Goal: Navigation & Orientation: Find specific page/section

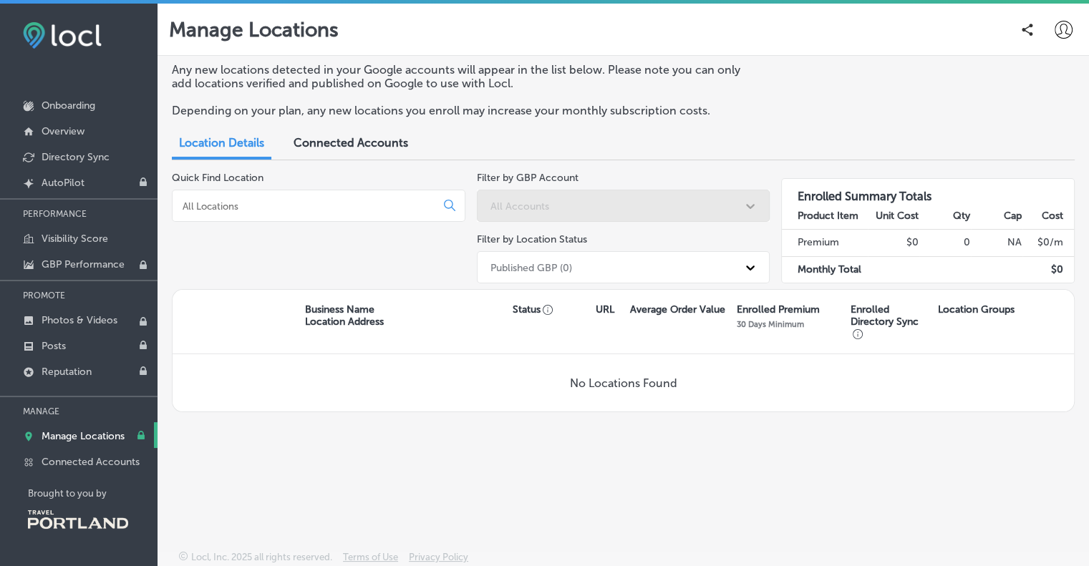
click at [487, 40] on div "Manage Locations" at bounding box center [623, 29] width 909 height 29
click at [695, 15] on div "Manage Locations" at bounding box center [623, 29] width 909 height 29
click at [1060, 23] on icon at bounding box center [1064, 30] width 18 height 18
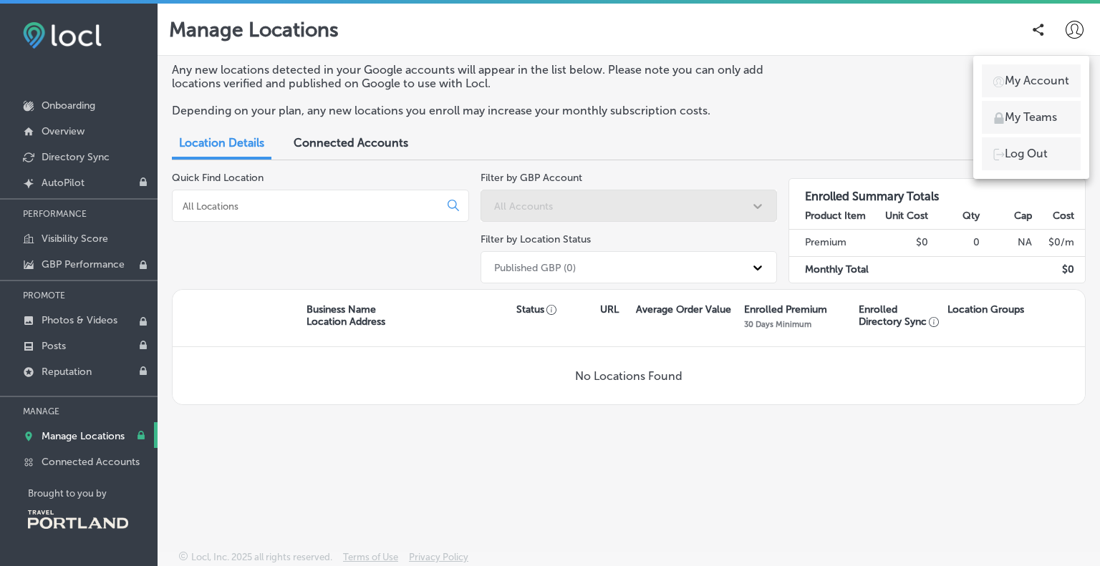
click at [1059, 54] on div at bounding box center [550, 283] width 1100 height 566
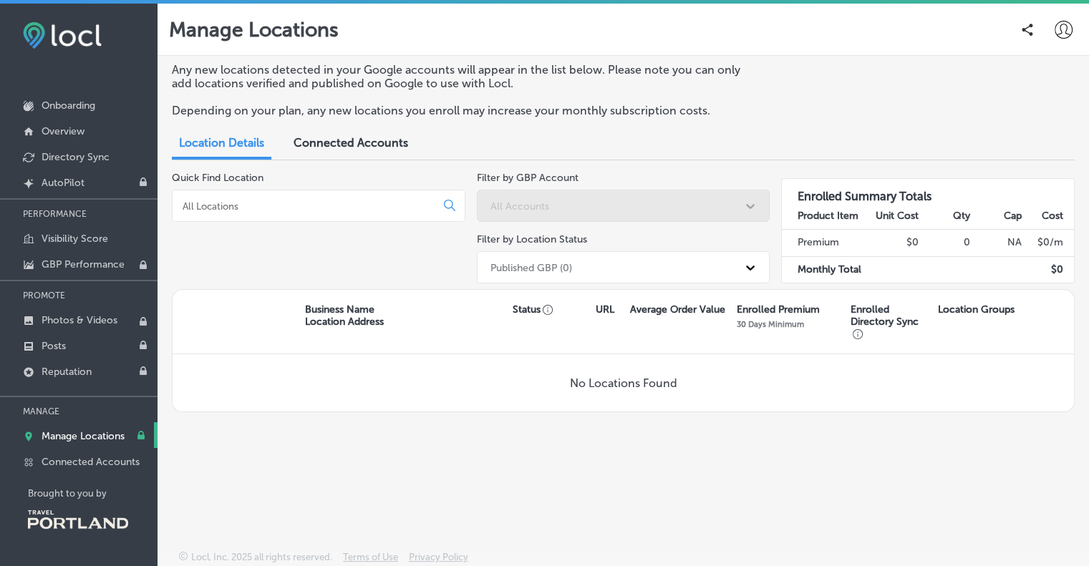
click at [1066, 34] on icon at bounding box center [1064, 30] width 18 height 18
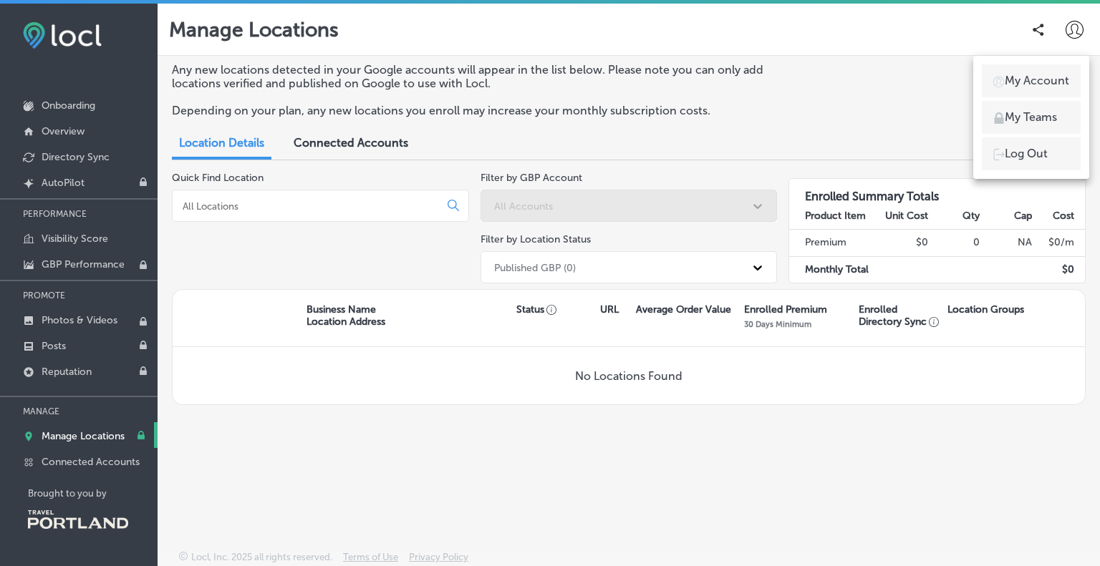
click at [1011, 82] on p "My Account" at bounding box center [1036, 80] width 64 height 17
select select "US"
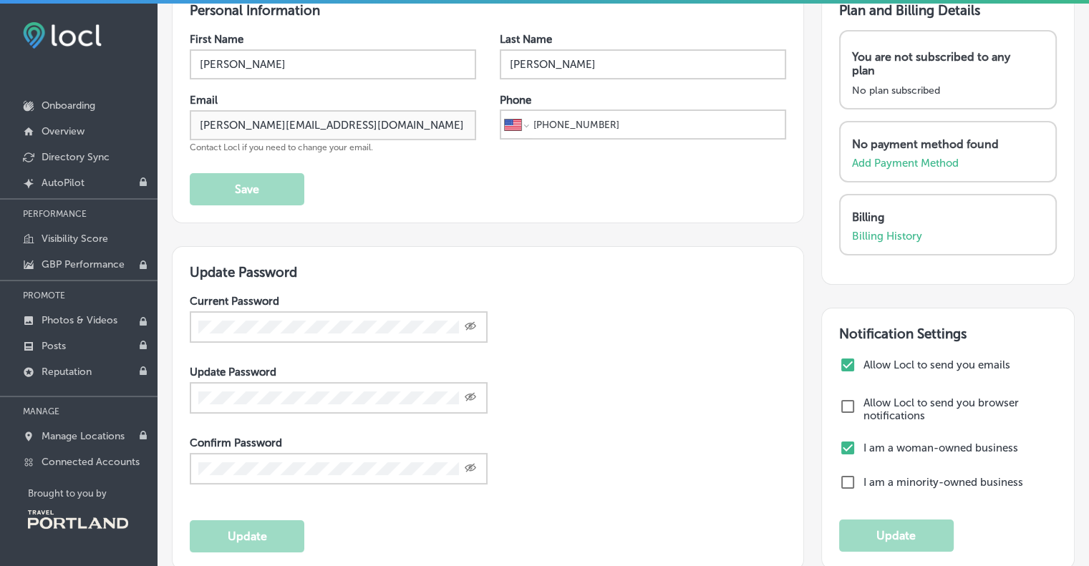
scroll to position [195, 0]
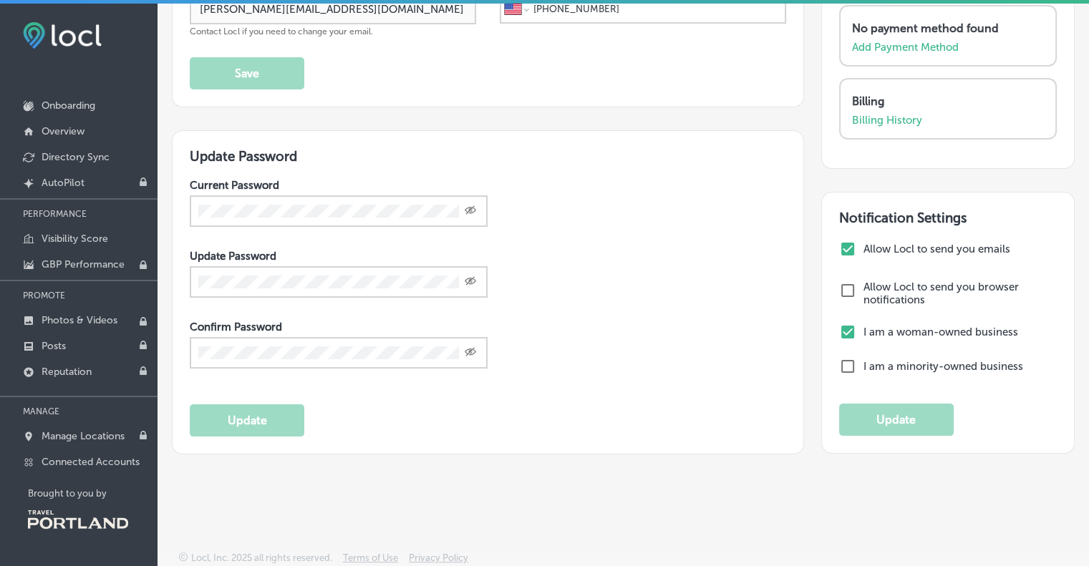
click at [699, 327] on div "Current Password Created with Sketch. Update Password Created with Sketch. Conf…" at bounding box center [488, 285] width 596 height 213
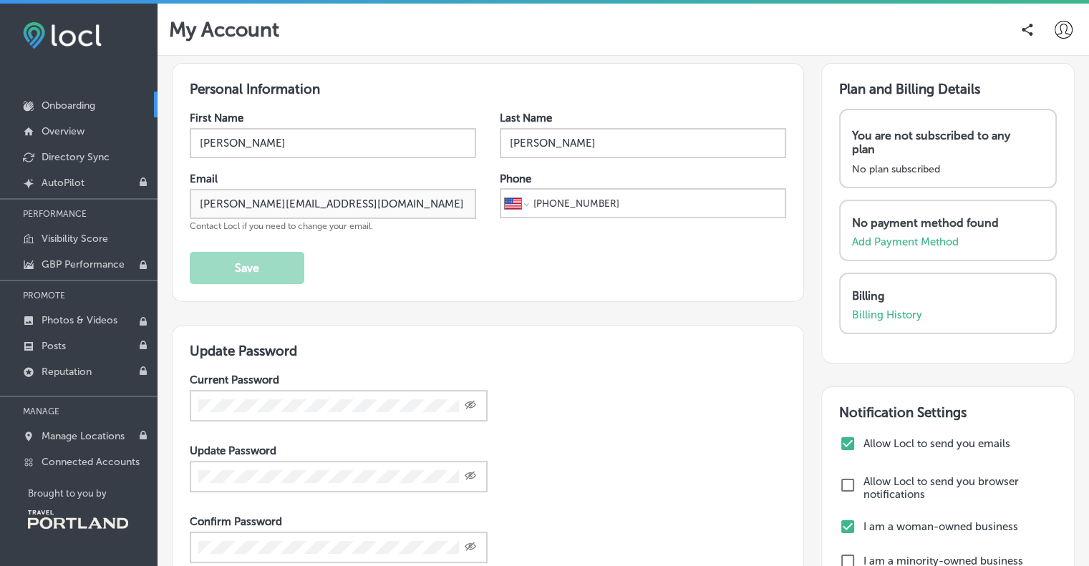
click at [94, 107] on p "Onboarding" at bounding box center [69, 106] width 54 height 12
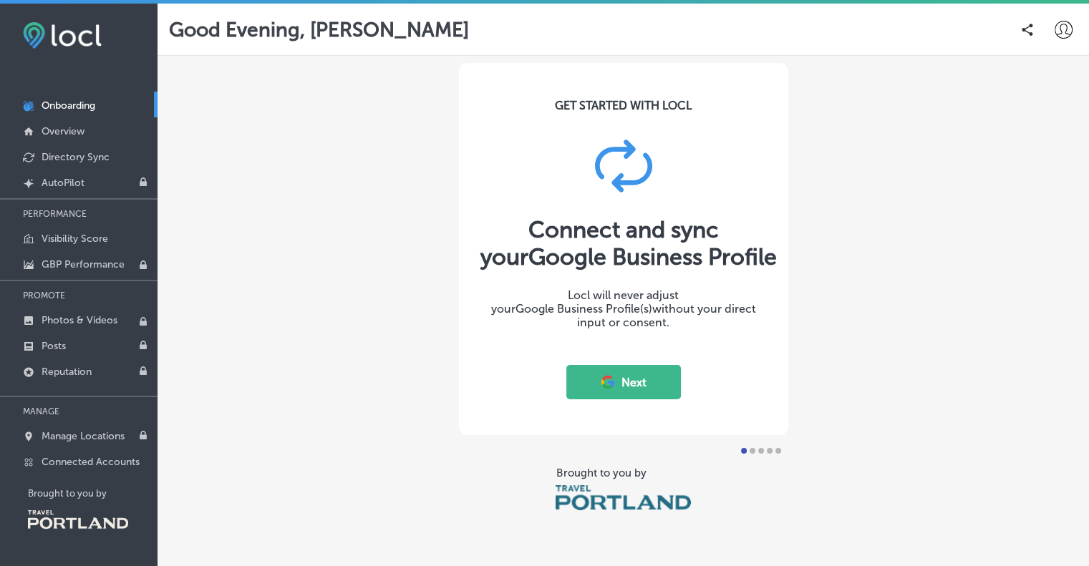
click at [643, 380] on button "Next" at bounding box center [623, 382] width 115 height 34
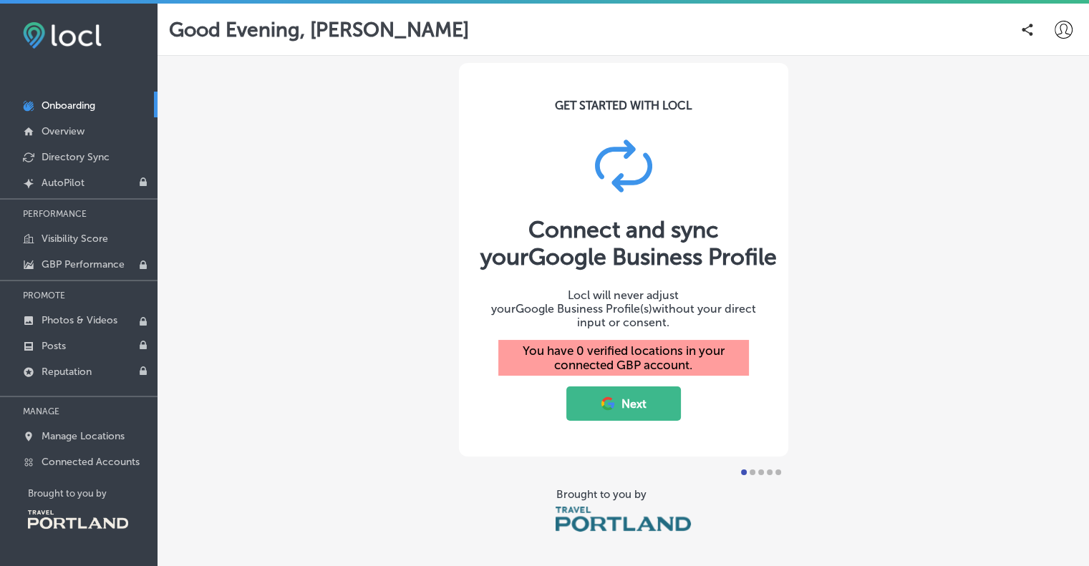
click at [615, 387] on button "Next" at bounding box center [623, 404] width 115 height 34
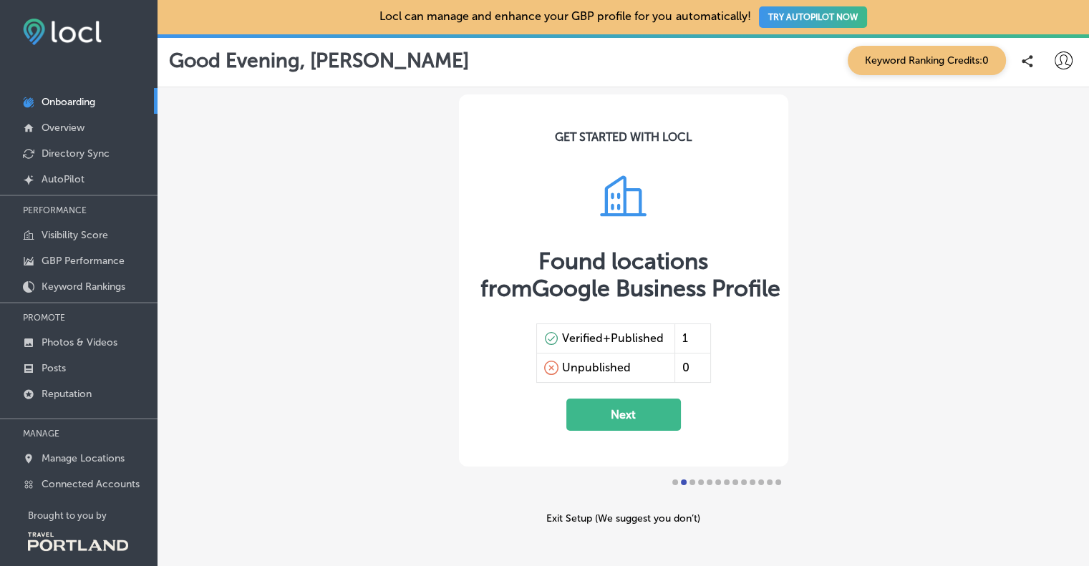
click at [613, 417] on button "Next" at bounding box center [623, 415] width 115 height 32
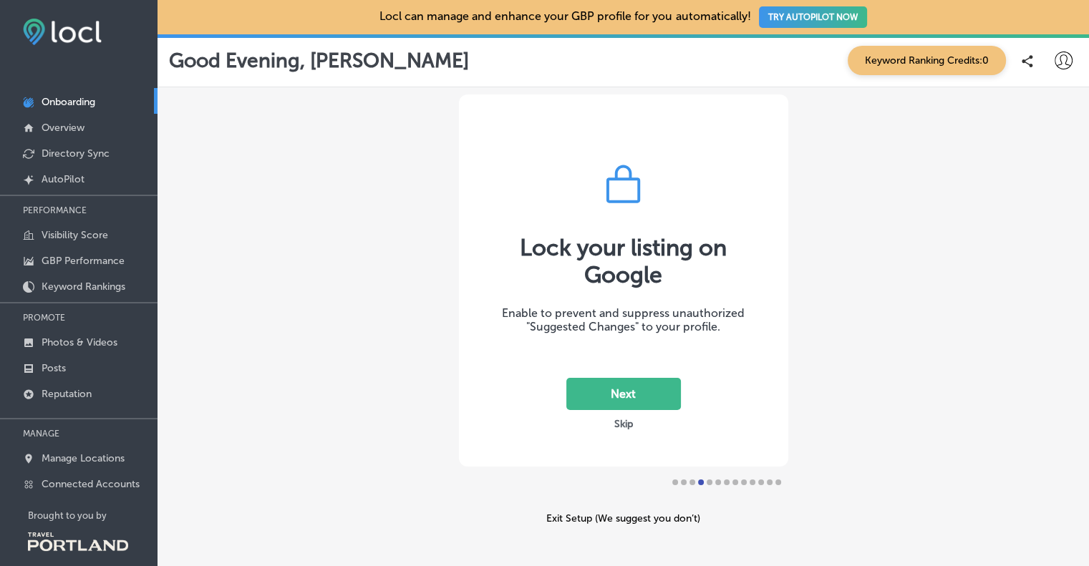
scroll to position [37, 0]
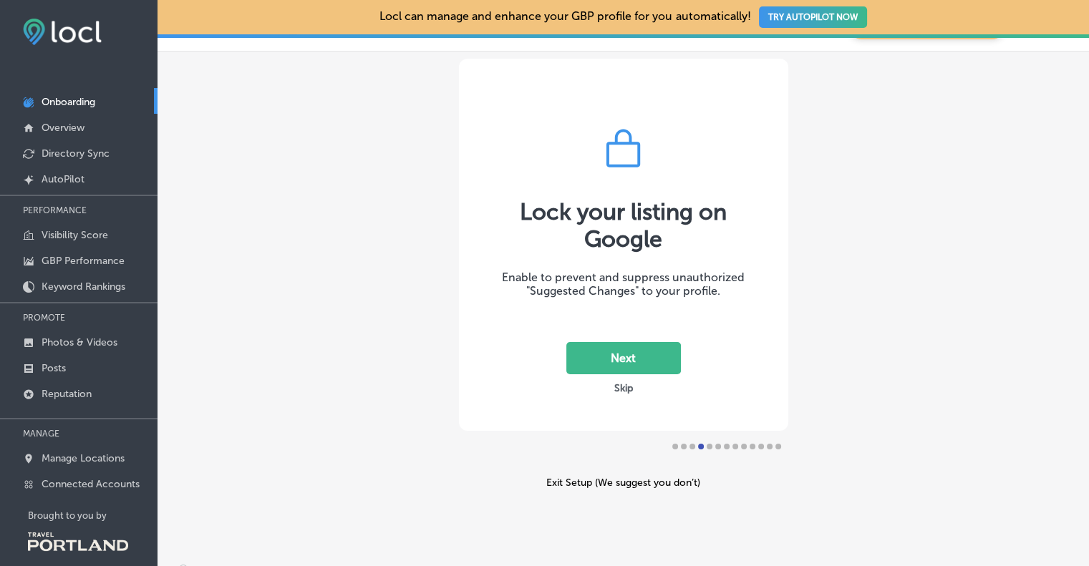
click at [602, 391] on div "Next Skip" at bounding box center [623, 368] width 115 height 53
click at [613, 389] on button "Skip" at bounding box center [623, 389] width 27 height 14
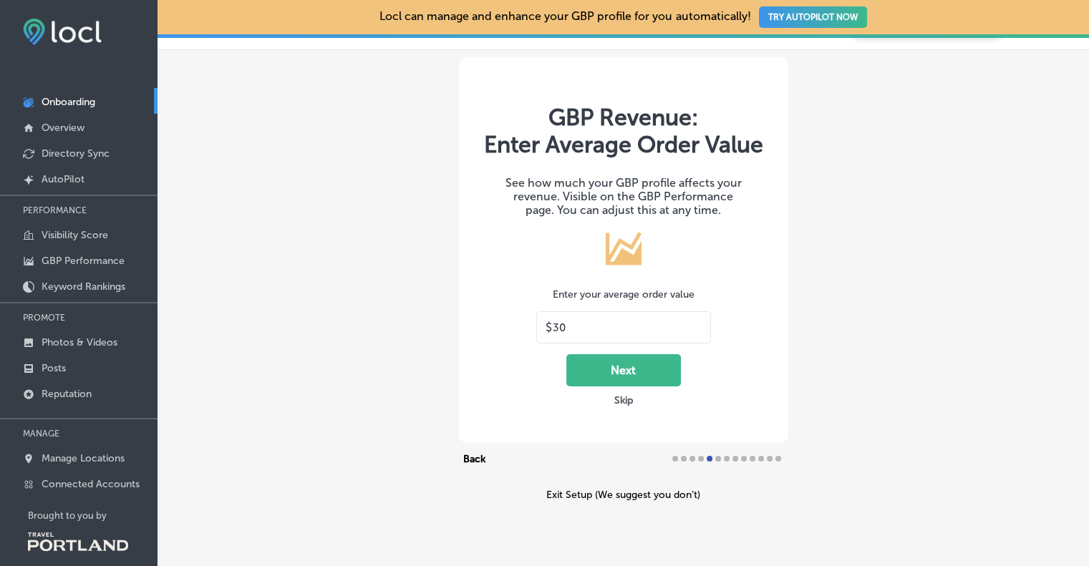
drag, startPoint x: 470, startPoint y: 450, endPoint x: 471, endPoint y: 460, distance: 10.0
click at [470, 452] on div "GBP Revenue: Enter Average Order Value See how much your GBP profile affects yo…" at bounding box center [623, 279] width 329 height 444
click at [472, 462] on button "Back" at bounding box center [474, 458] width 31 height 17
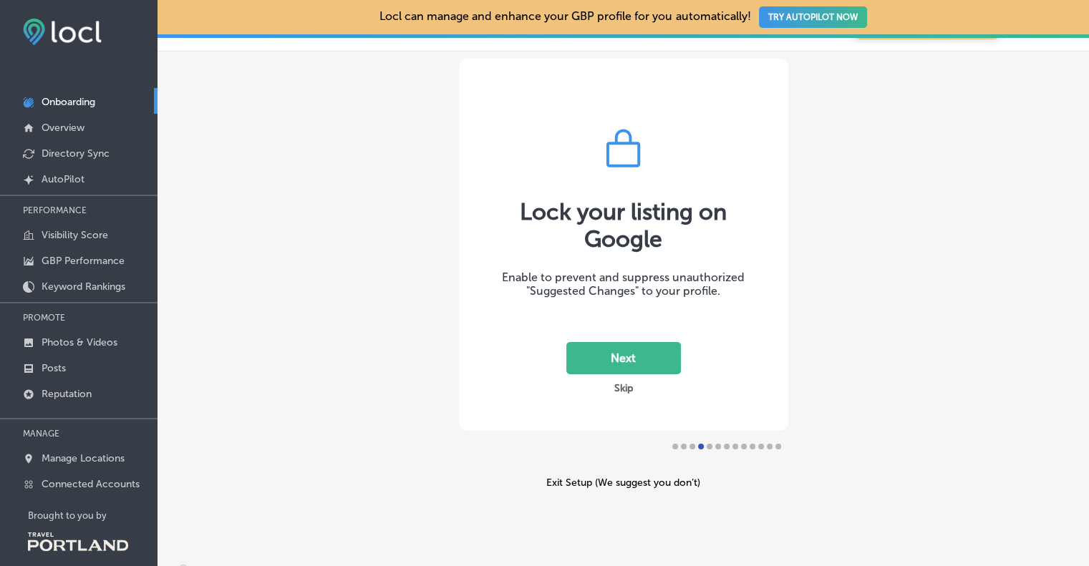
click at [352, 280] on div "Lock your listing on Google Enable to prevent and suppress unauthorized "Sugges…" at bounding box center [623, 274] width 931 height 445
click at [86, 110] on link "Onboarding" at bounding box center [79, 101] width 158 height 26
click at [91, 130] on link "Overview" at bounding box center [79, 127] width 158 height 26
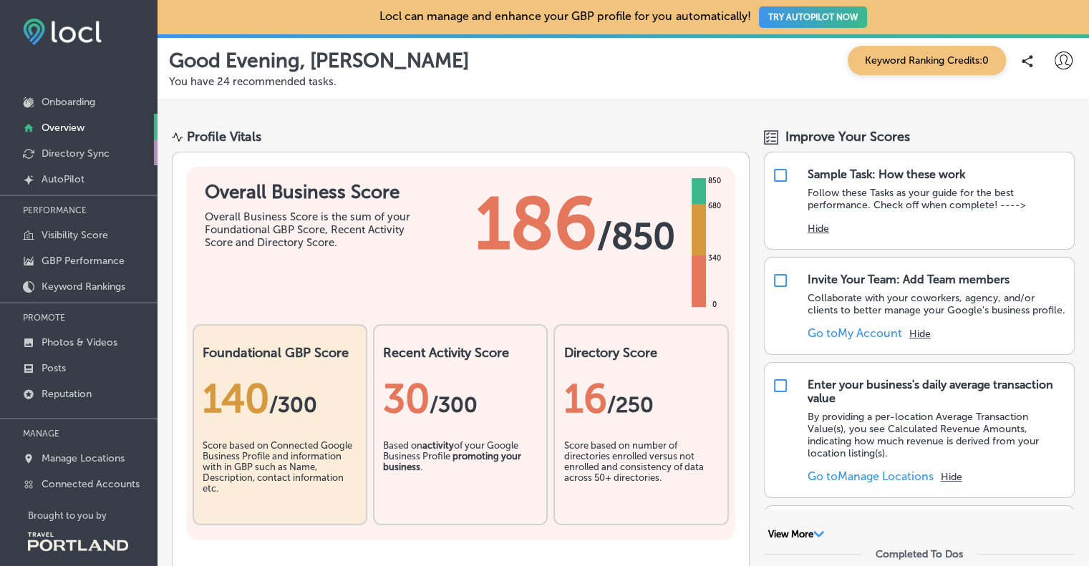
click at [89, 141] on link "Directory Sync" at bounding box center [79, 153] width 158 height 26
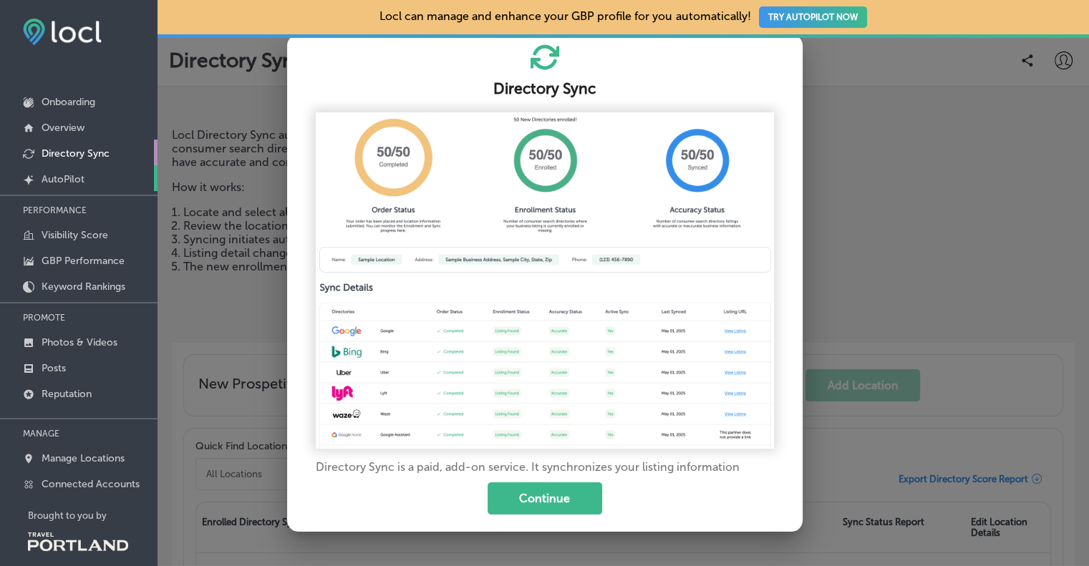
click at [69, 185] on p "AutoPilot" at bounding box center [63, 179] width 43 height 12
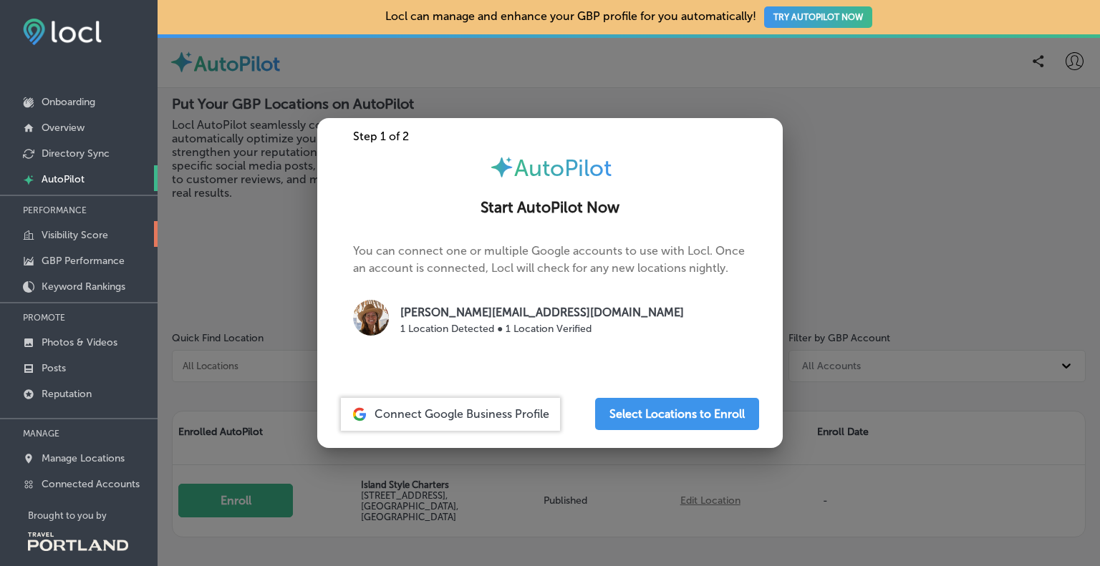
click at [81, 229] on p "Visibility Score" at bounding box center [75, 235] width 67 height 12
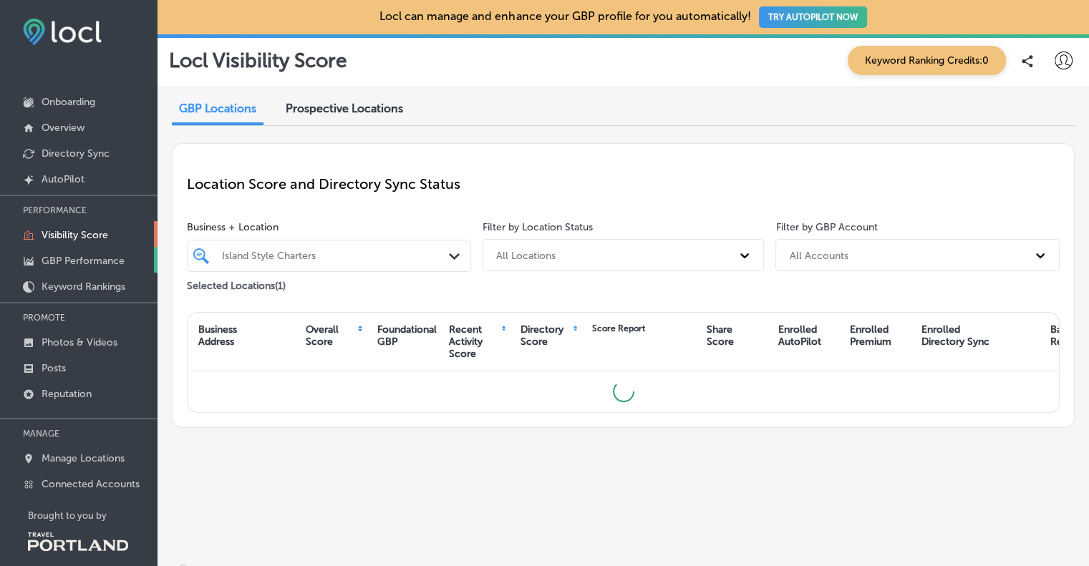
click at [80, 251] on link "GBP Performance" at bounding box center [79, 260] width 158 height 26
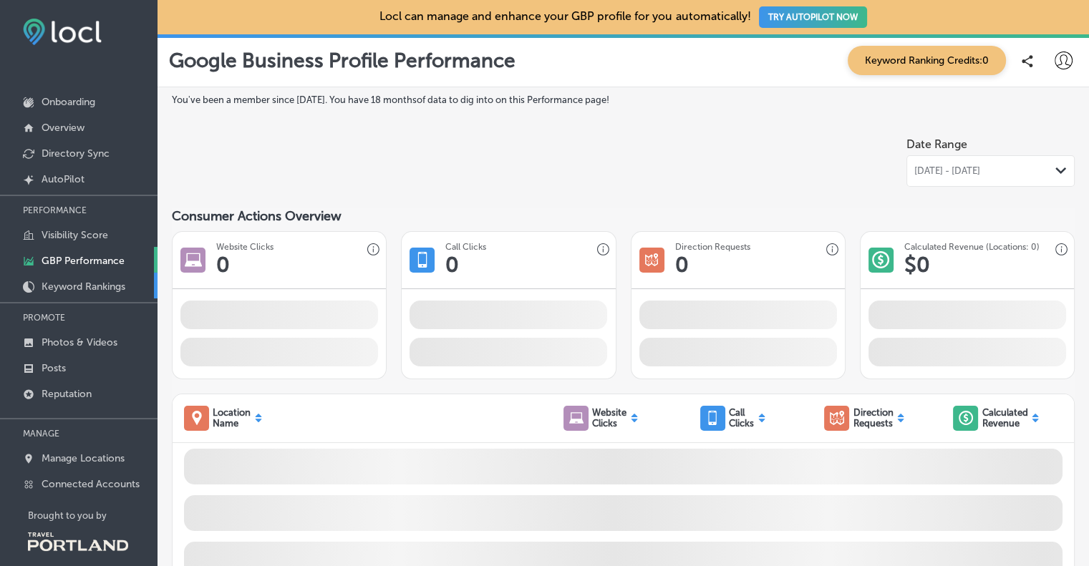
click at [82, 291] on p "Keyword Rankings" at bounding box center [84, 287] width 84 height 12
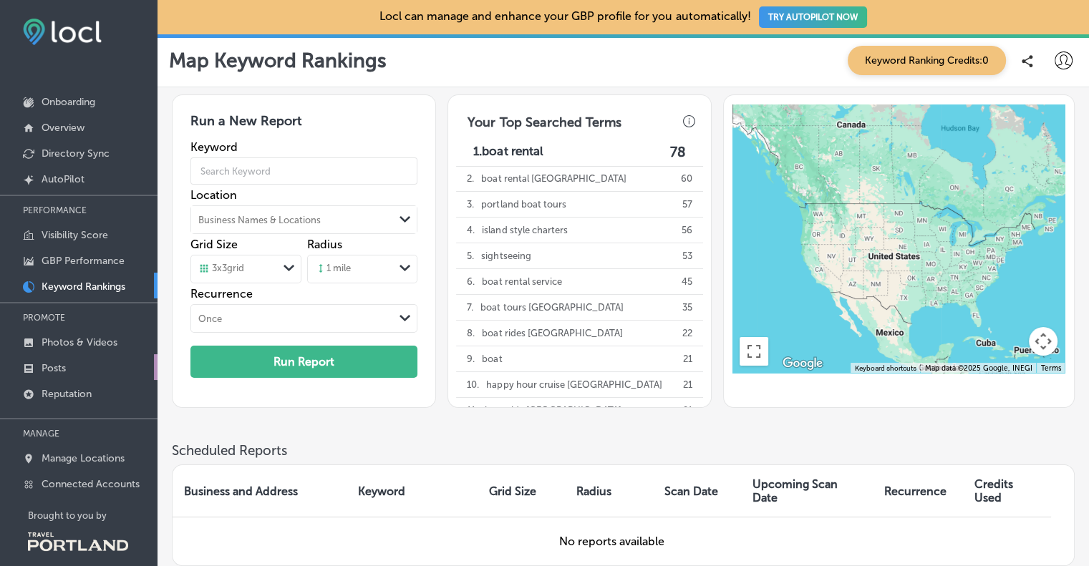
click at [81, 355] on link "Posts" at bounding box center [79, 367] width 158 height 26
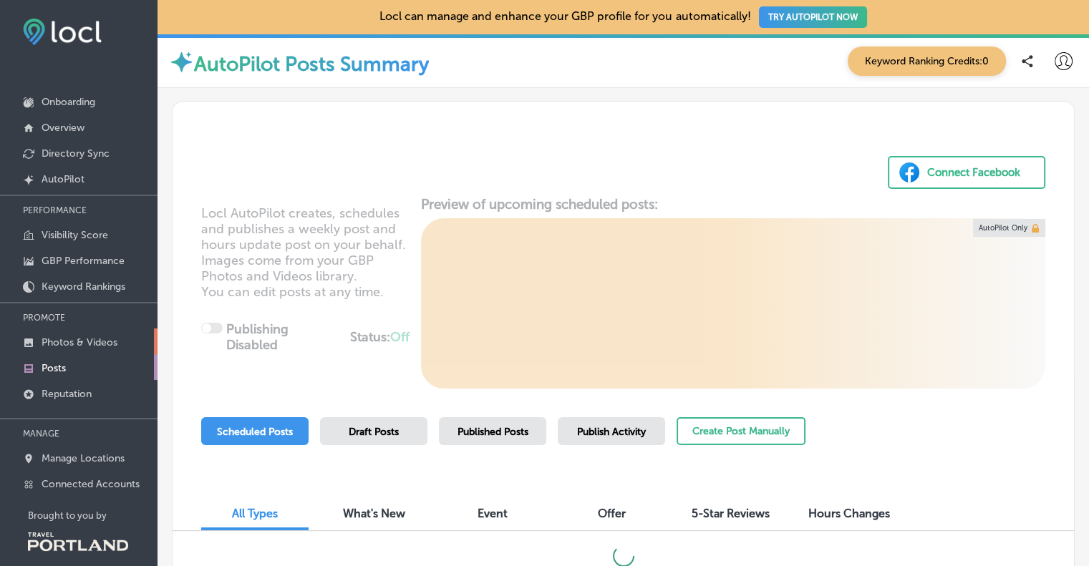
click at [81, 341] on p "Photos & Videos" at bounding box center [80, 342] width 76 height 12
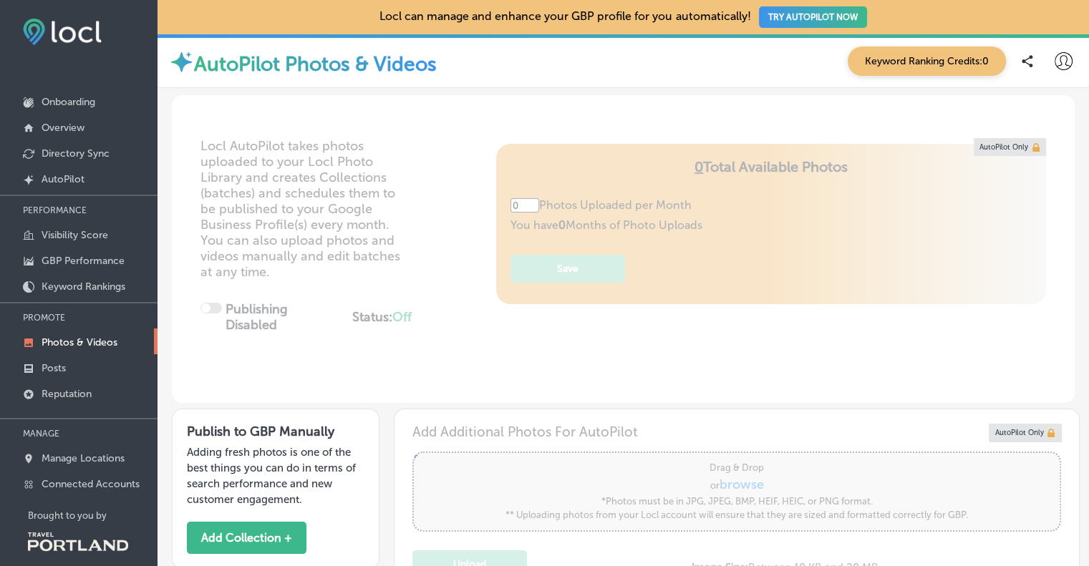
type input "5"
click at [89, 452] on p "Manage Locations" at bounding box center [83, 458] width 83 height 12
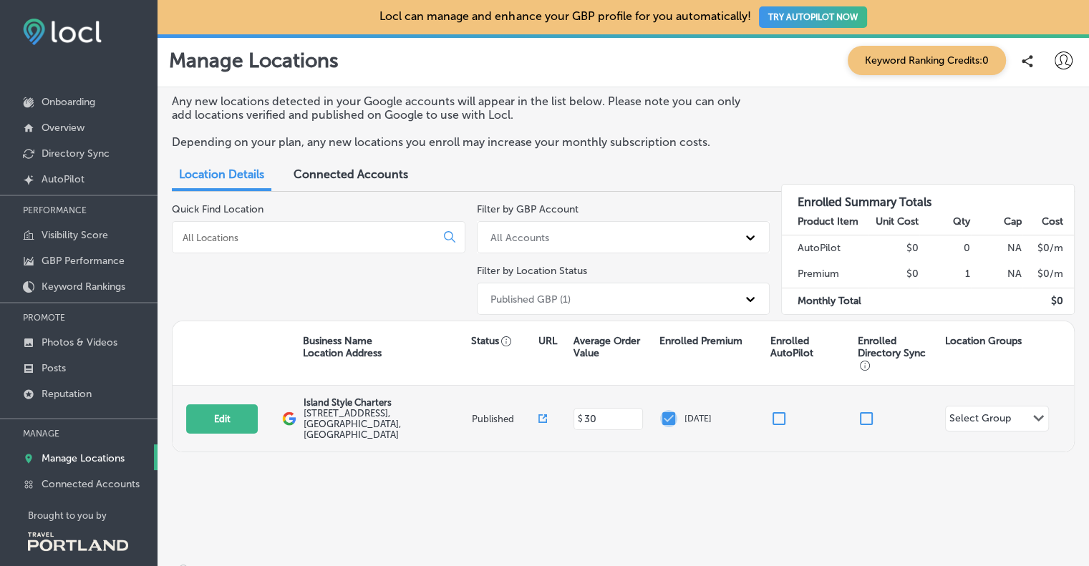
click at [667, 412] on input "checkbox" at bounding box center [668, 418] width 17 height 17
checkbox input "false"
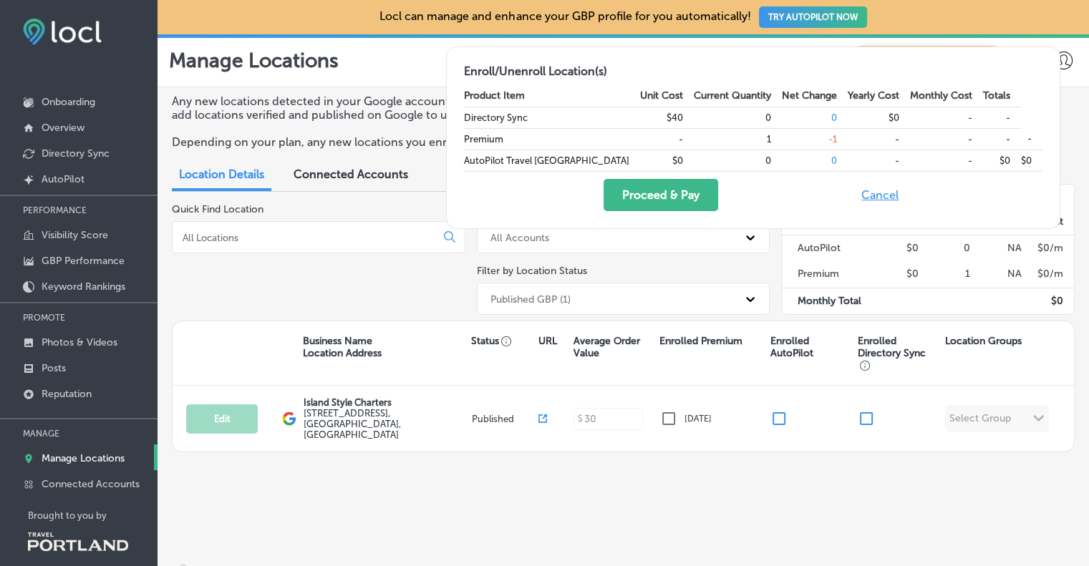
click at [525, 473] on div "Any new locations detected in your Google accounts will appear in the list belo…" at bounding box center [623, 291] width 931 height 409
click at [652, 447] on div "Any new locations detected in your Google accounts will appear in the list belo…" at bounding box center [623, 291] width 931 height 409
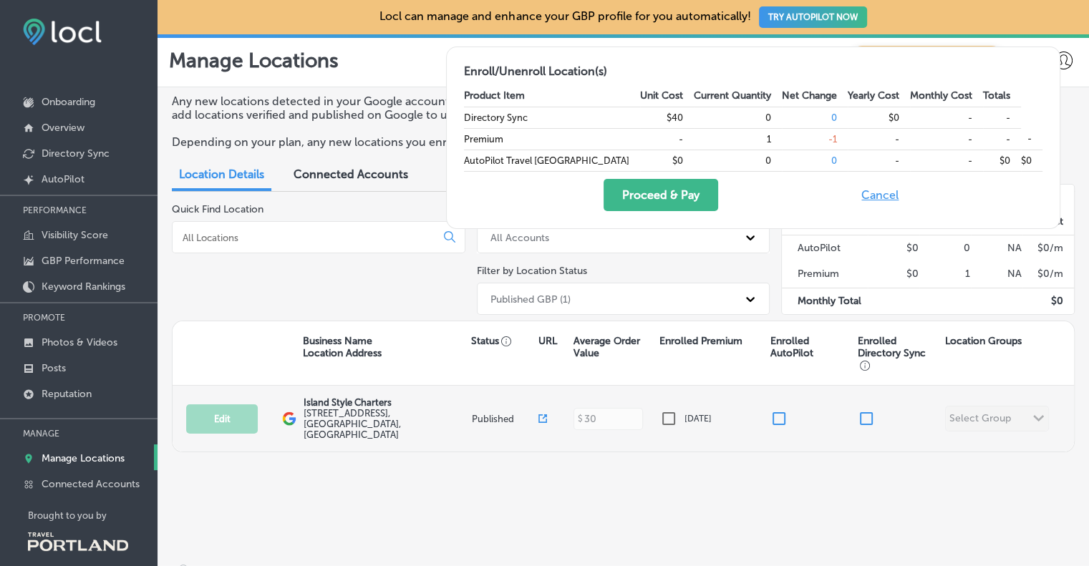
scroll to position [14, 0]
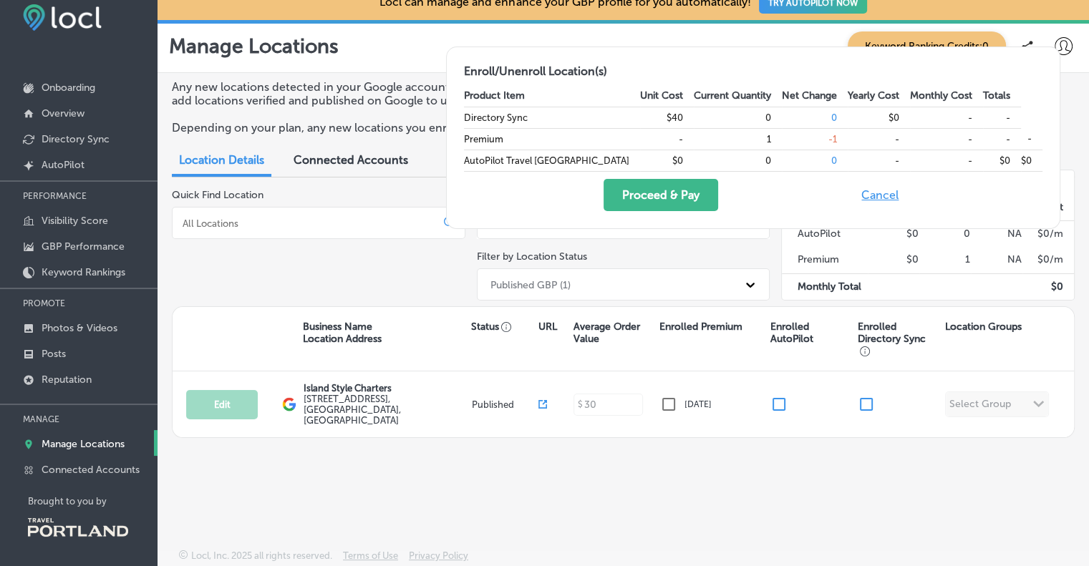
click at [335, 158] on span "Connected Accounts" at bounding box center [351, 160] width 115 height 14
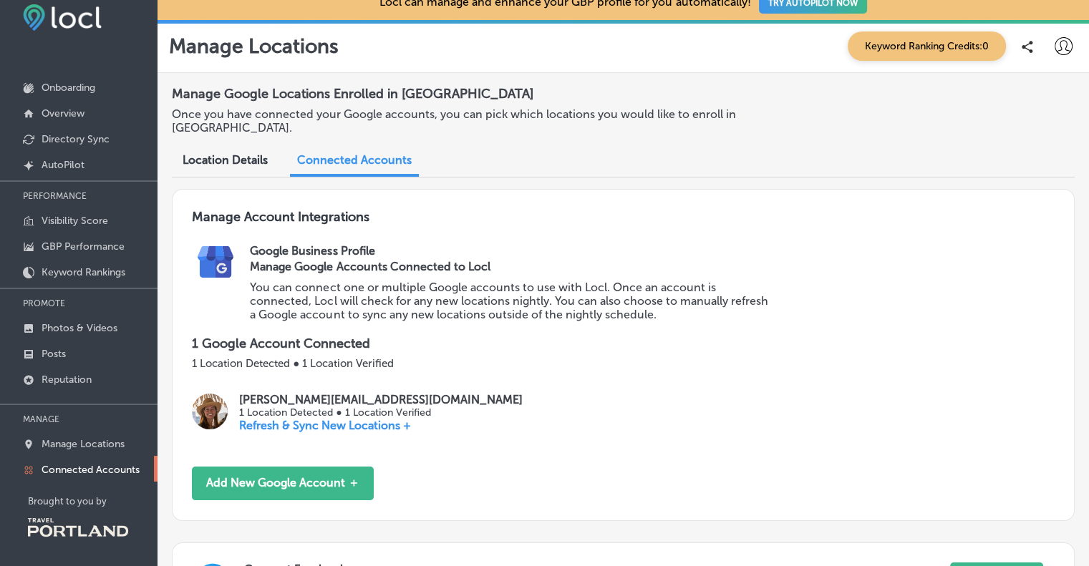
click at [232, 163] on span "Location Details" at bounding box center [225, 160] width 85 height 14
